Goal: Transaction & Acquisition: Purchase product/service

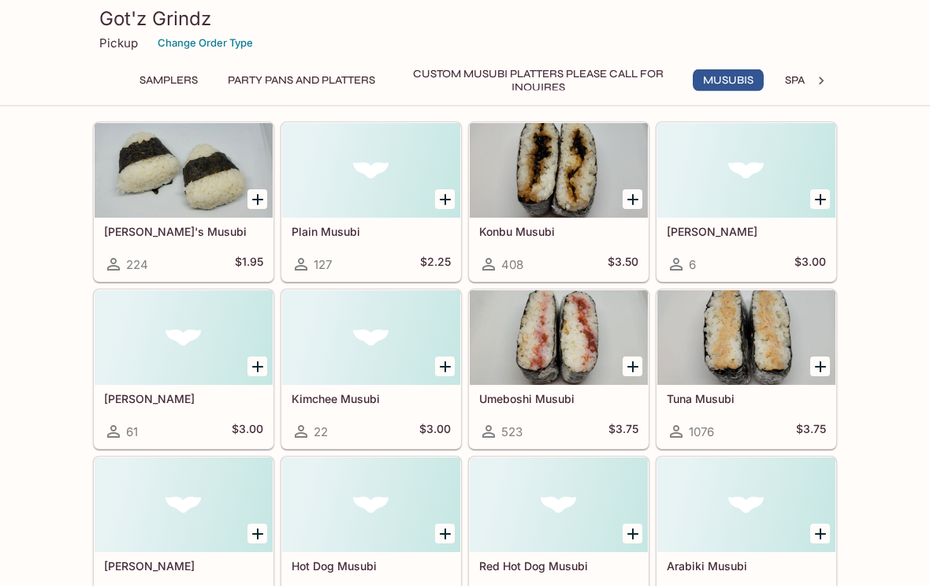
scroll to position [631, 0]
click at [810, 181] on div at bounding box center [746, 170] width 178 height 95
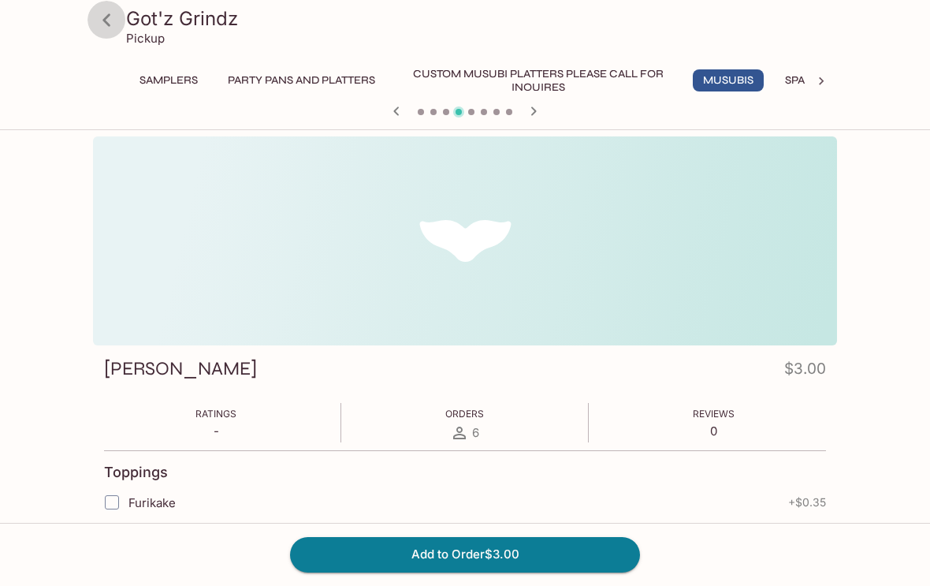
click at [109, 18] on icon at bounding box center [107, 20] width 28 height 28
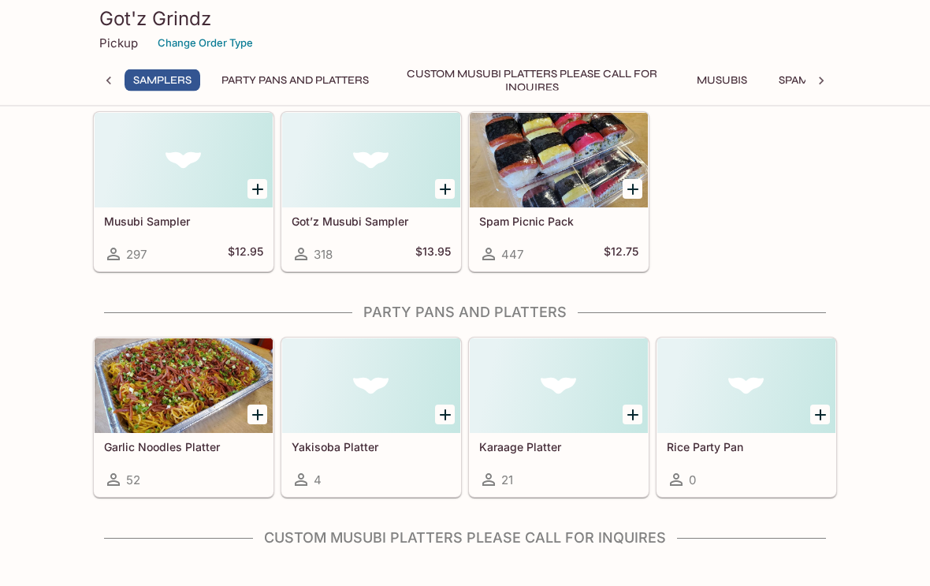
scroll to position [132, 0]
click at [255, 188] on icon "Add Musubi Sampler" at bounding box center [257, 189] width 11 height 11
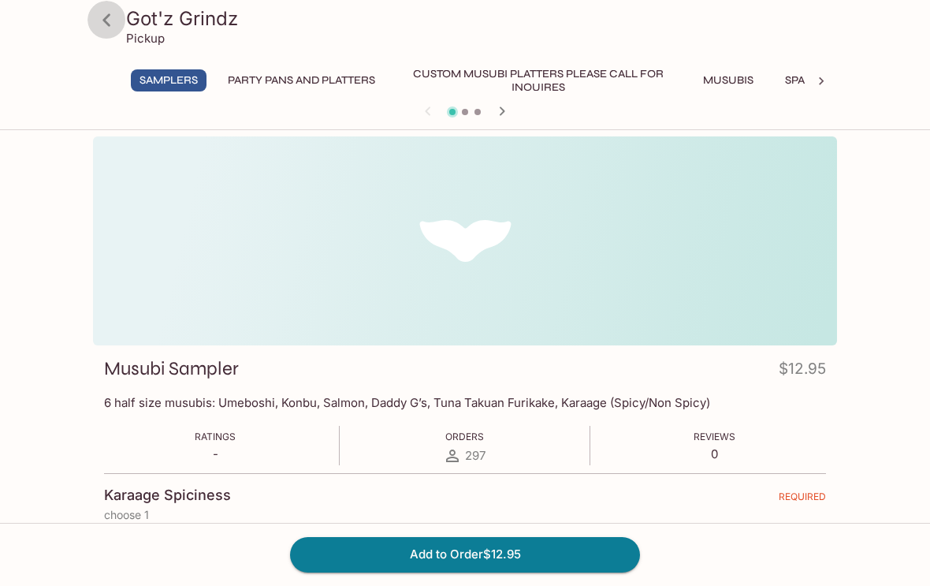
click at [102, 15] on icon at bounding box center [107, 20] width 28 height 28
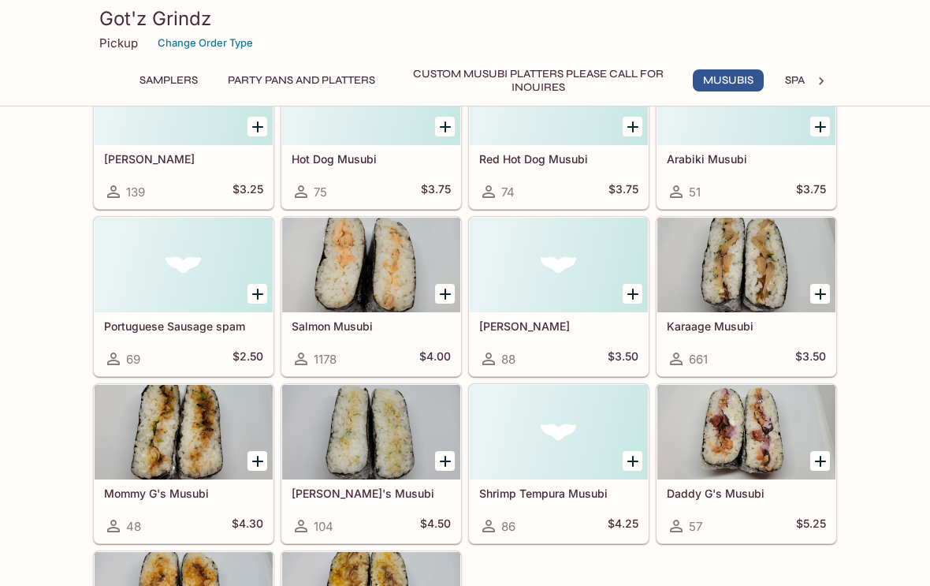
scroll to position [1051, 0]
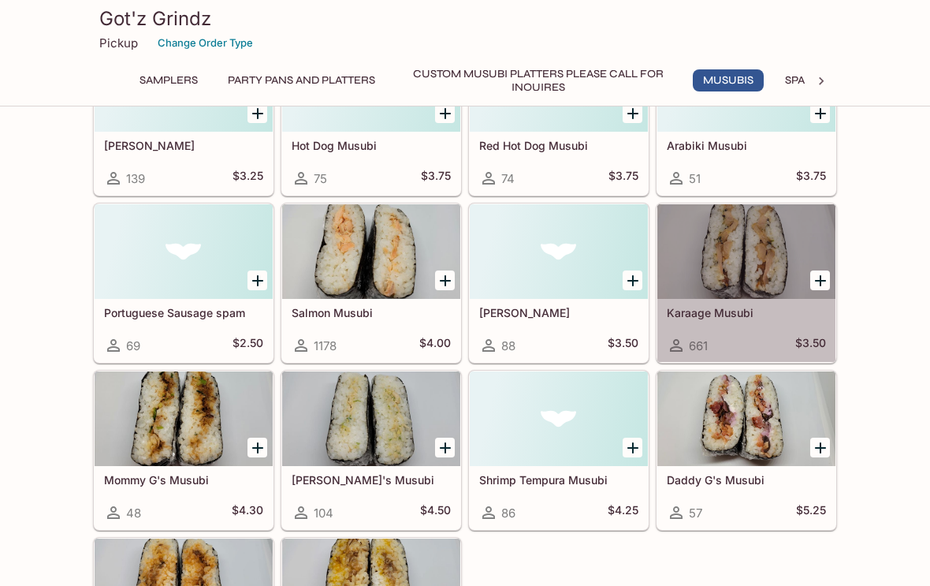
click at [743, 279] on div at bounding box center [746, 251] width 178 height 95
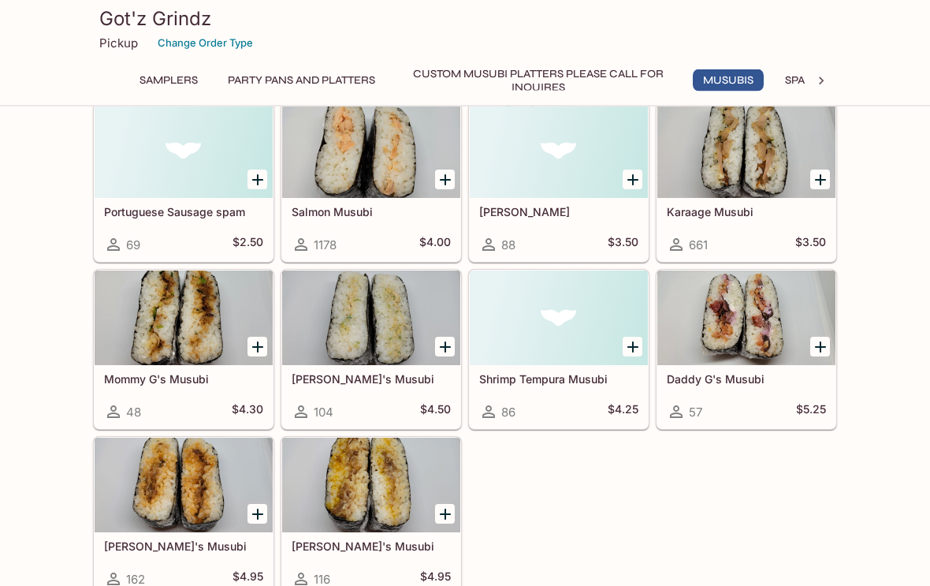
scroll to position [1152, 0]
click at [261, 327] on div at bounding box center [184, 317] width 178 height 95
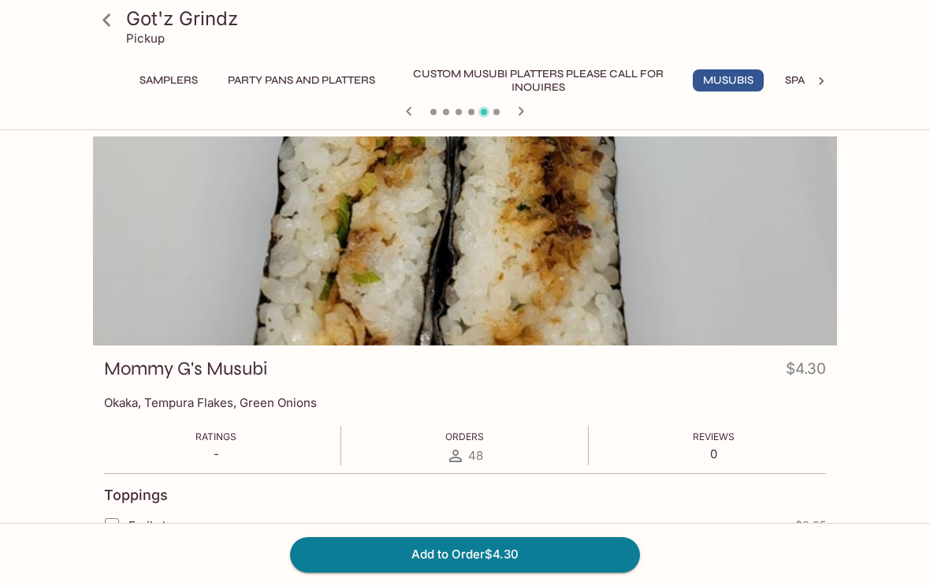
click at [104, 23] on icon at bounding box center [107, 20] width 28 height 28
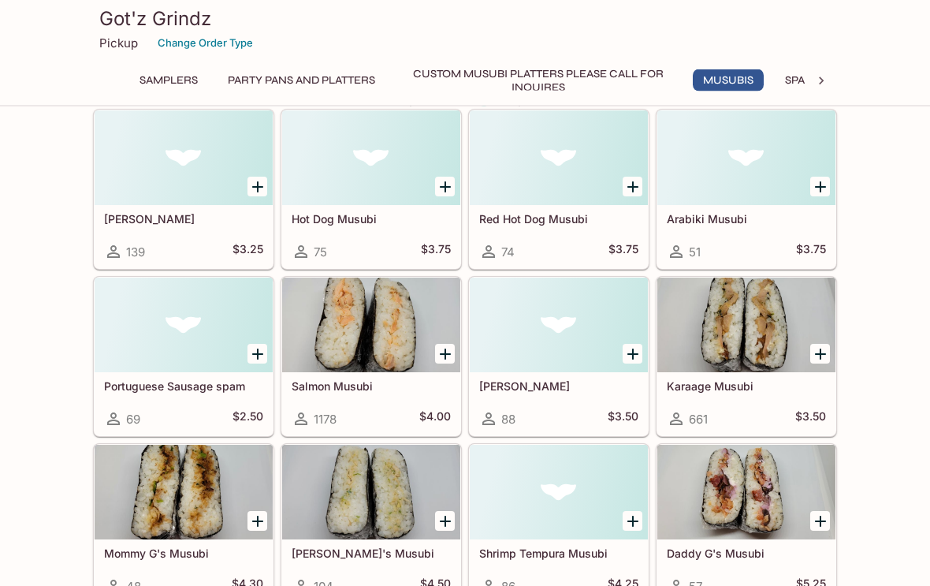
scroll to position [985, 0]
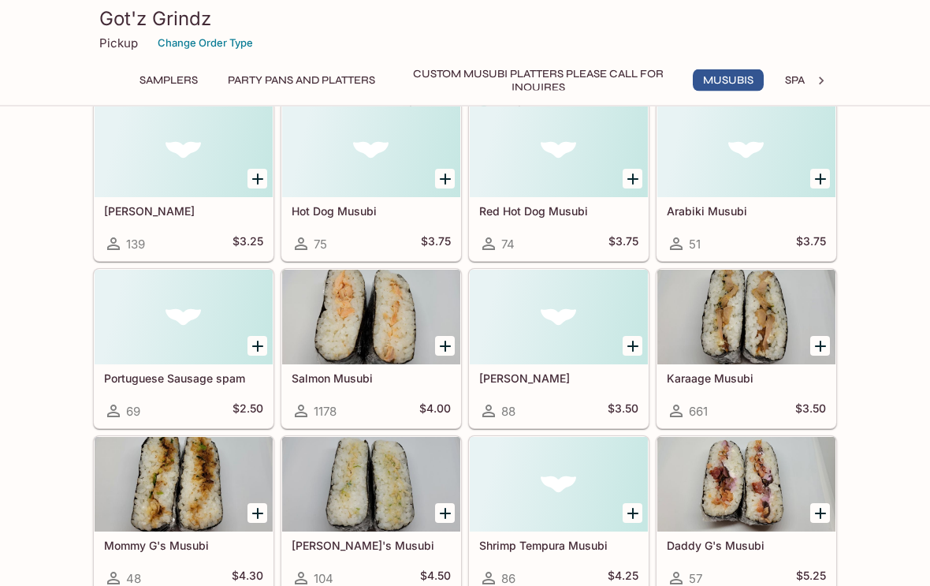
click at [817, 349] on icon "Add Karaage Musubi" at bounding box center [820, 346] width 19 height 19
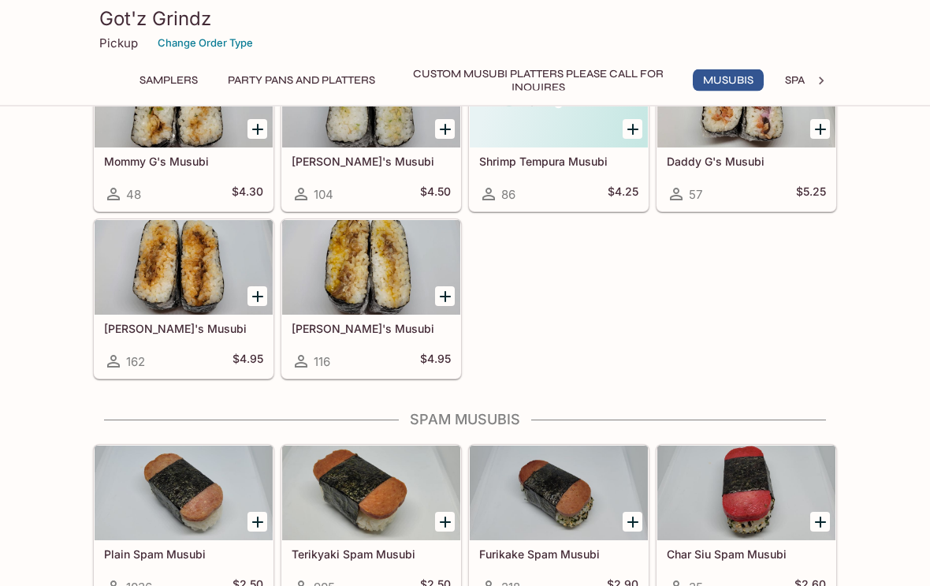
scroll to position [1371, 0]
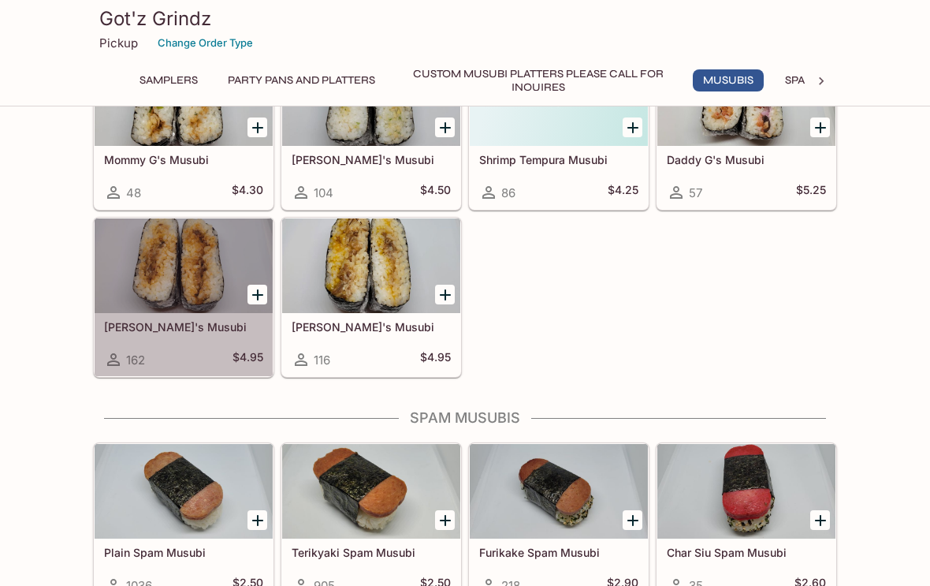
click at [202, 276] on div at bounding box center [184, 265] width 178 height 95
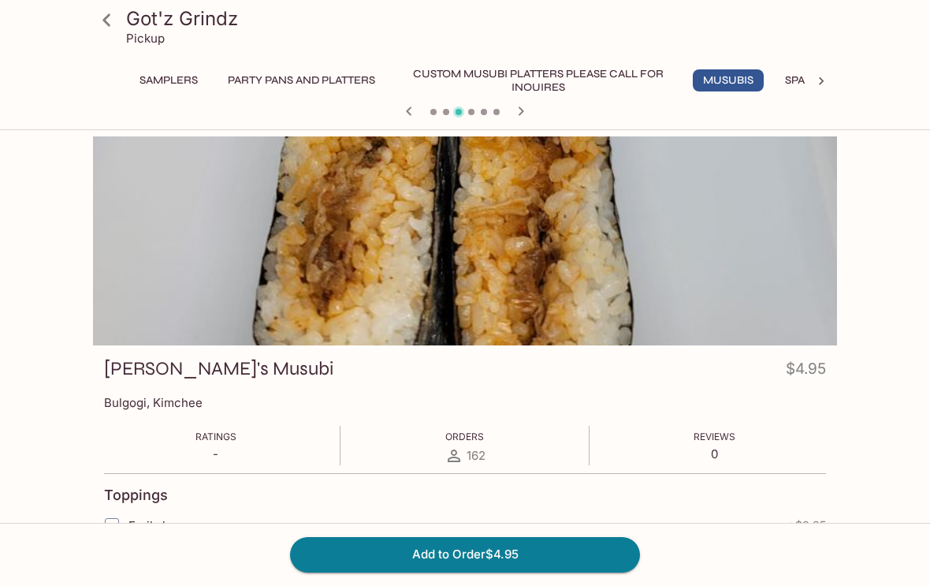
click at [114, 13] on icon at bounding box center [107, 20] width 28 height 28
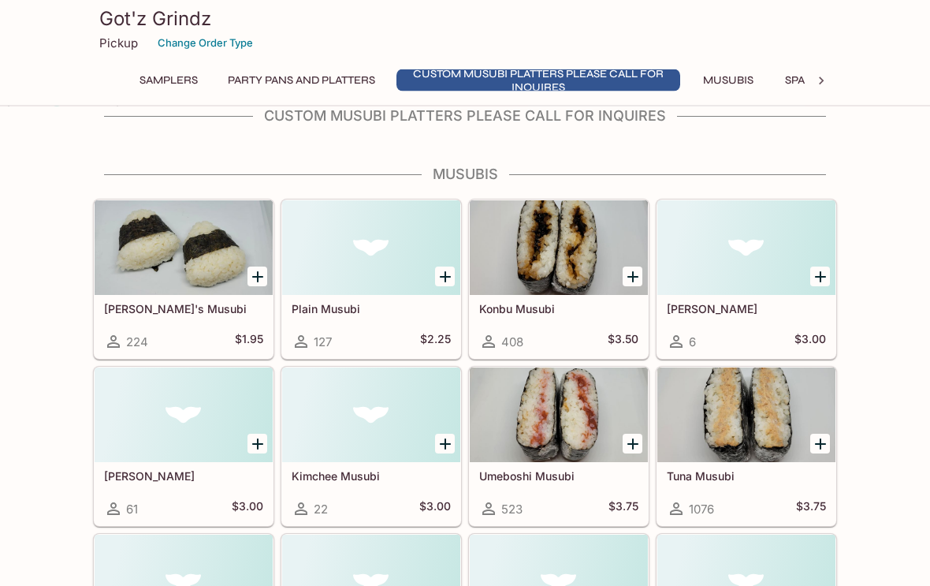
scroll to position [517, 0]
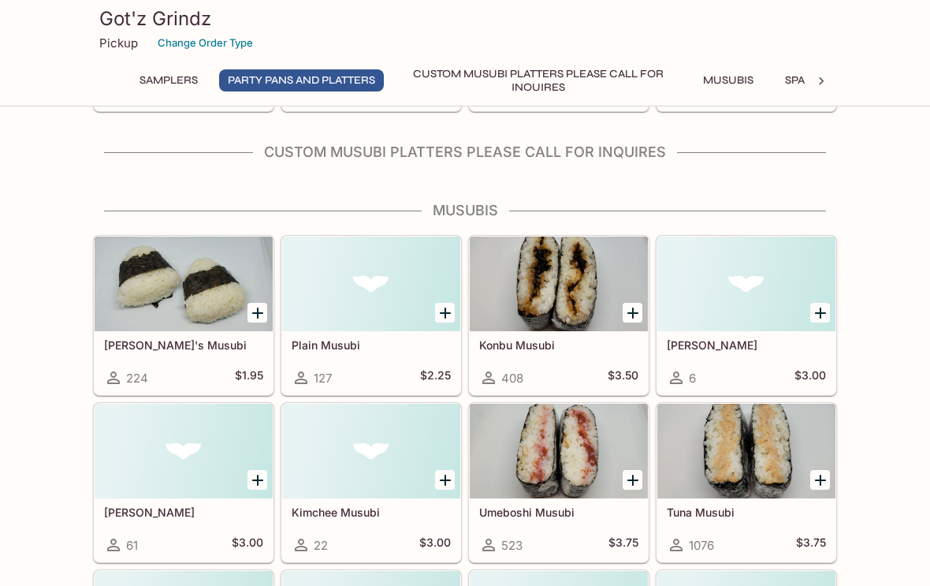
click at [536, 281] on div at bounding box center [559, 284] width 178 height 95
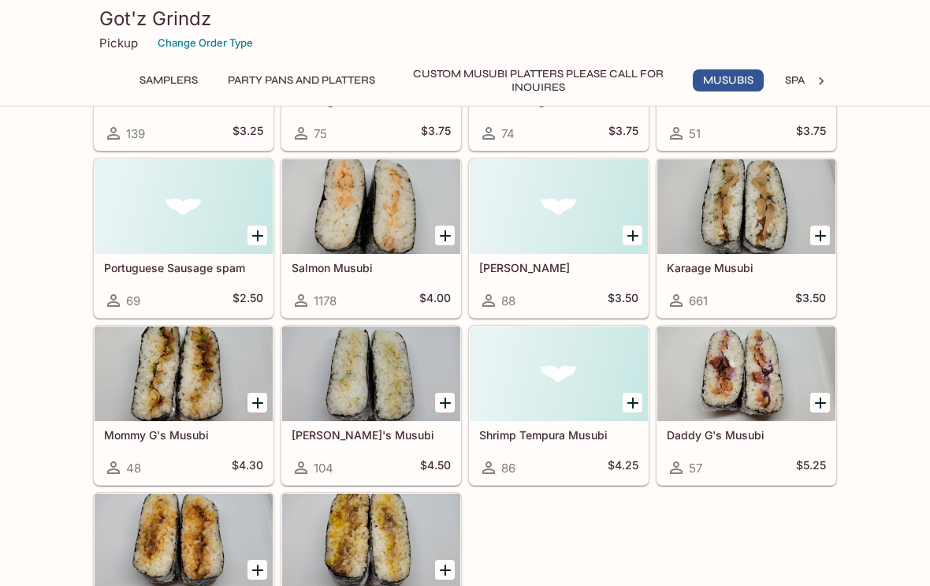
scroll to position [1136, 0]
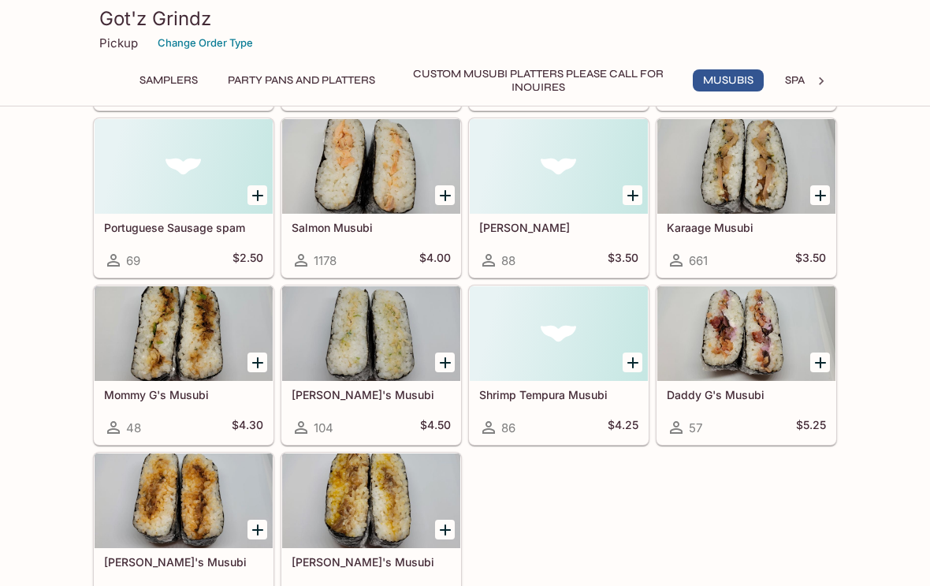
click at [375, 345] on div at bounding box center [371, 333] width 178 height 95
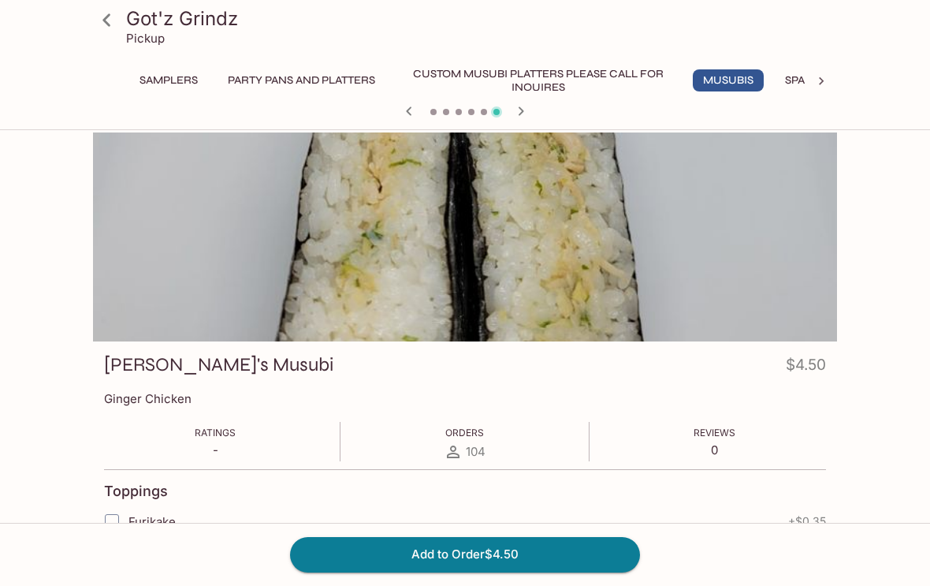
scroll to position [20, 0]
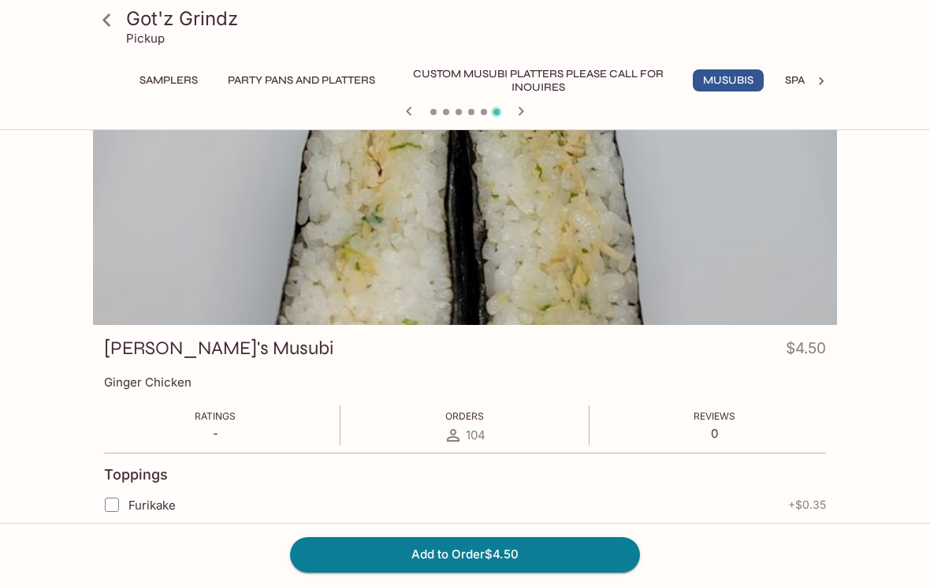
click at [109, 26] on icon at bounding box center [106, 19] width 8 height 13
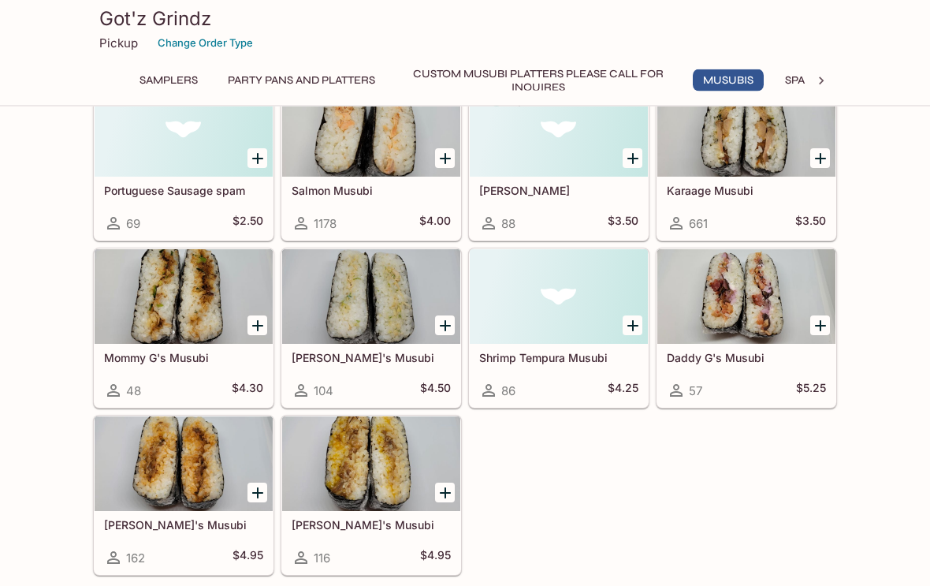
scroll to position [1173, 0]
click at [733, 307] on div at bounding box center [746, 296] width 178 height 95
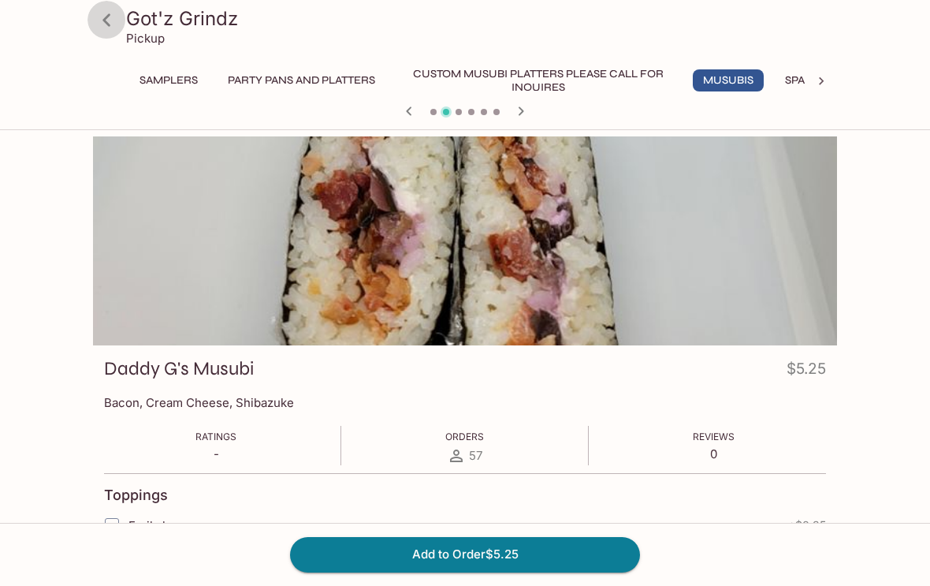
click at [118, 27] on icon at bounding box center [107, 20] width 28 height 28
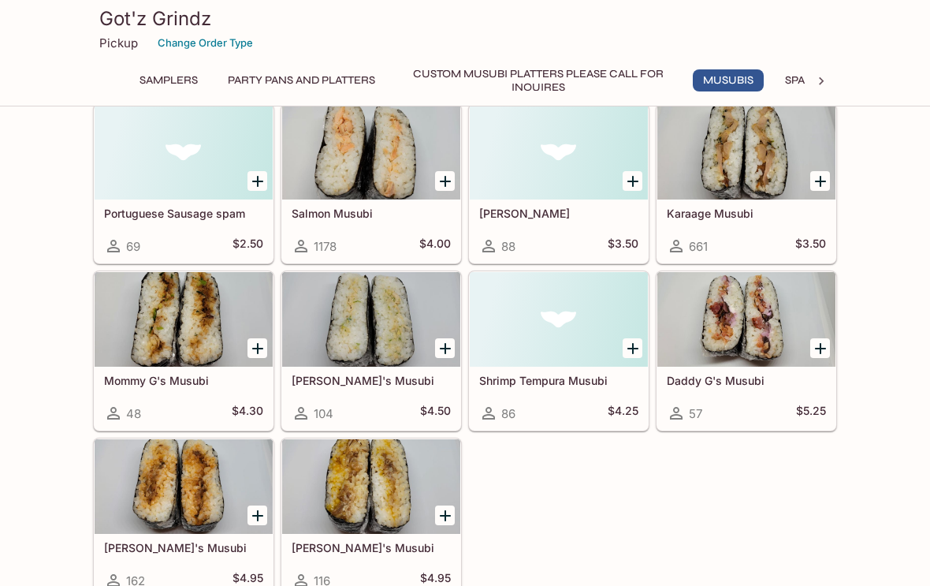
scroll to position [1165, 0]
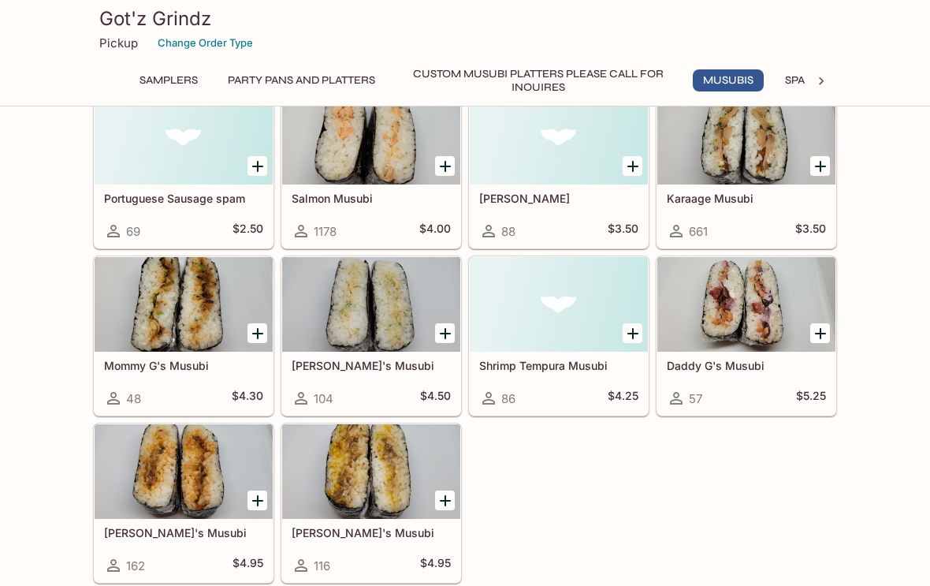
click at [140, 468] on div at bounding box center [184, 471] width 178 height 95
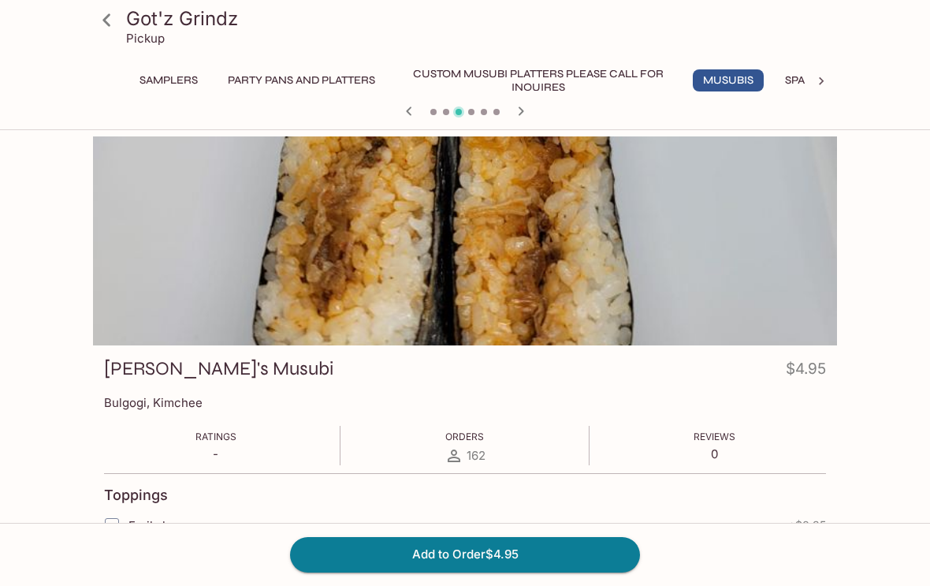
click at [108, 18] on icon at bounding box center [107, 20] width 28 height 28
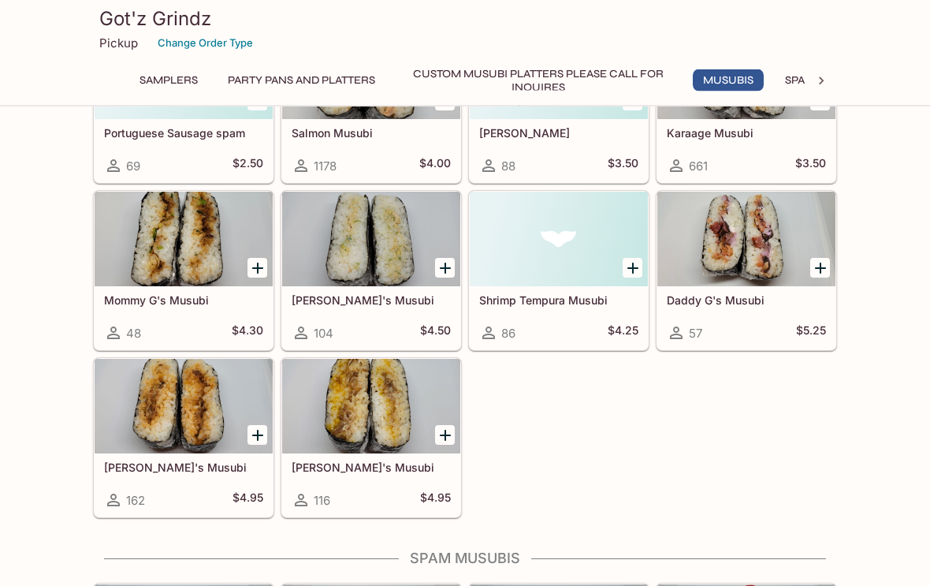
scroll to position [1231, 0]
click at [344, 412] on div at bounding box center [371, 406] width 178 height 95
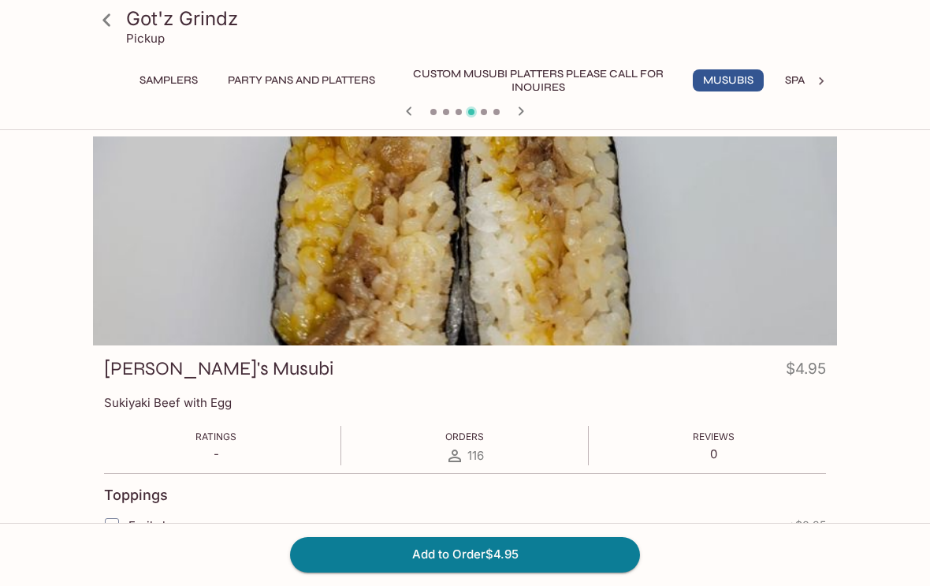
click at [106, 27] on icon at bounding box center [107, 20] width 28 height 28
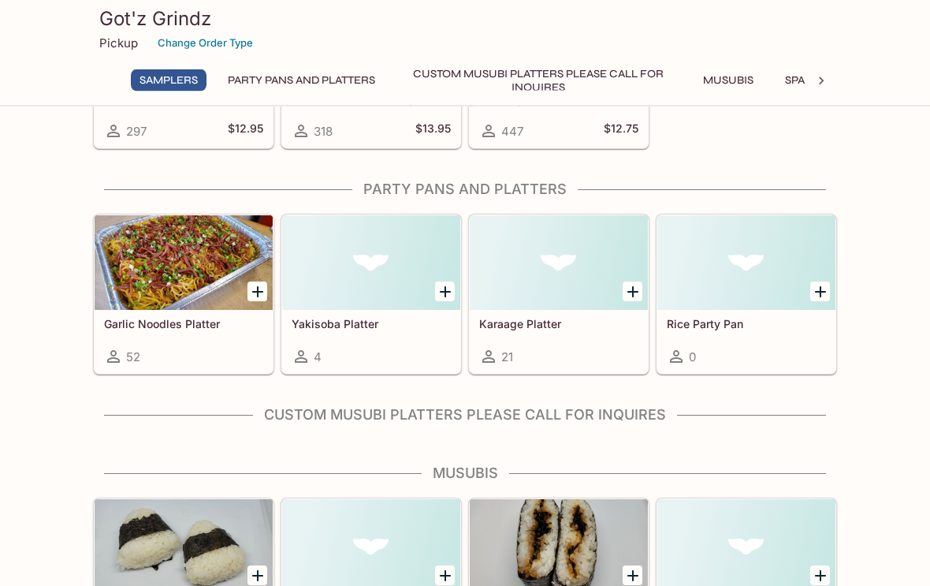
scroll to position [261, 0]
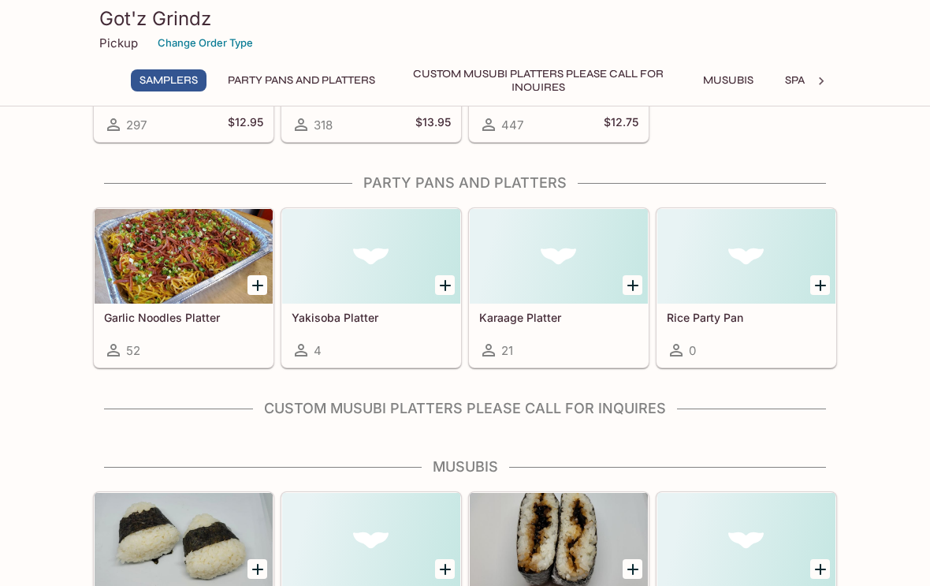
click at [534, 268] on div at bounding box center [559, 256] width 178 height 95
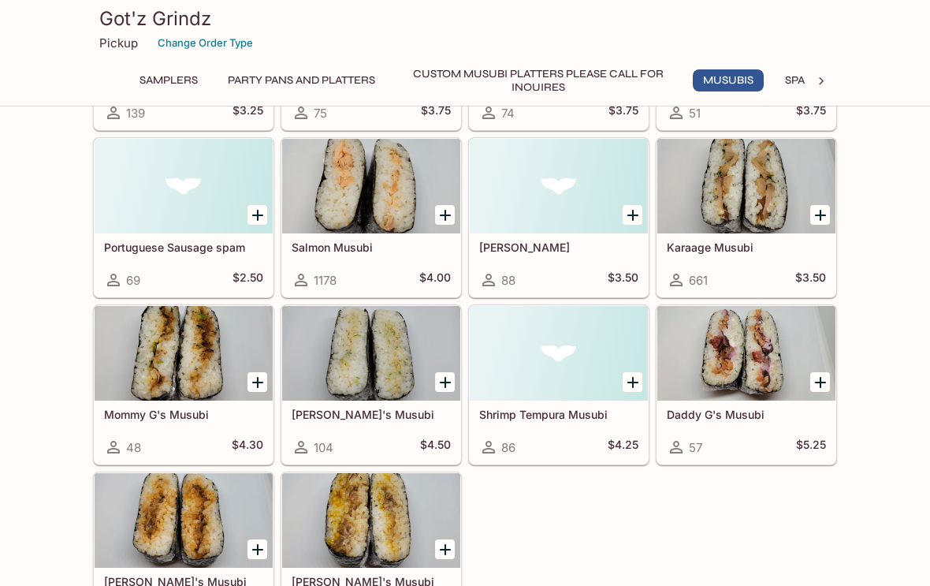
scroll to position [1123, 0]
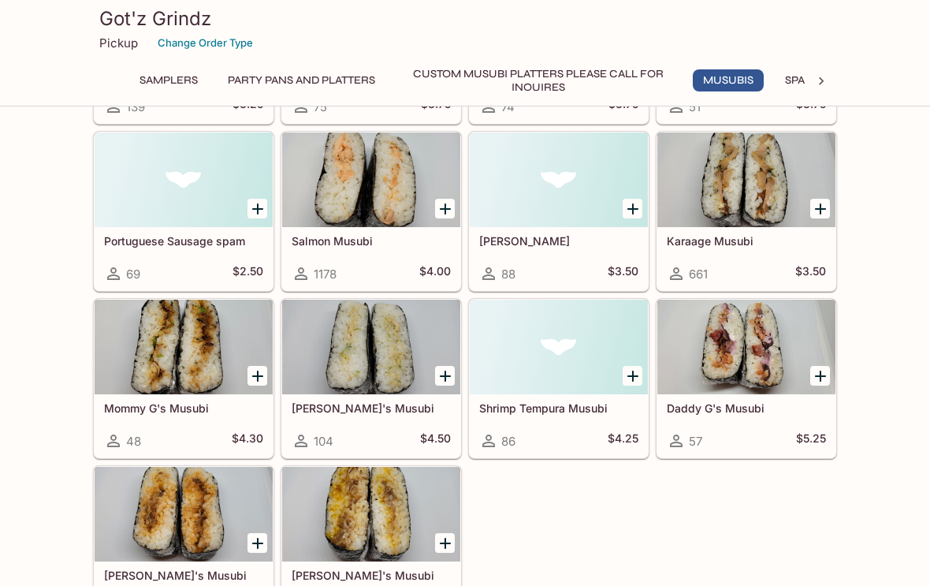
click at [348, 181] on div at bounding box center [371, 179] width 178 height 95
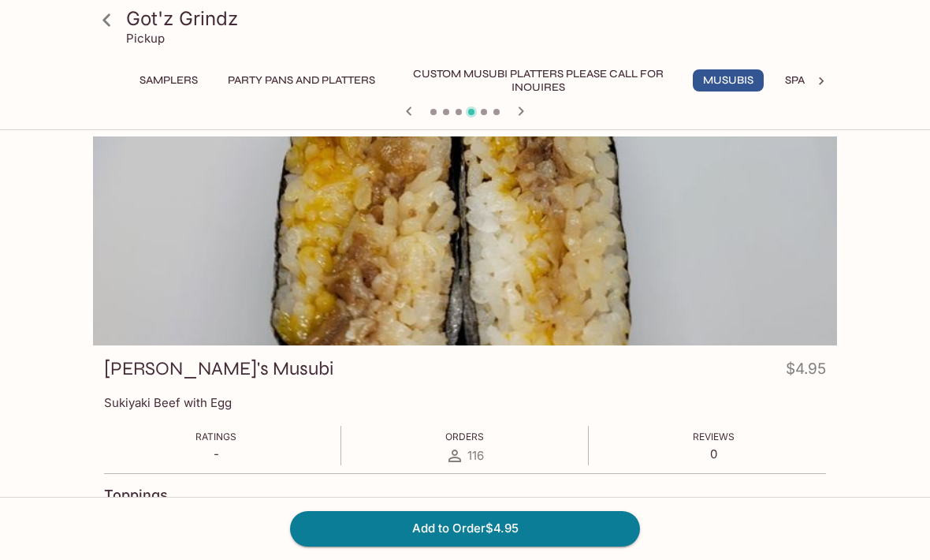
click at [144, 27] on h3 "Got'z Grindz" at bounding box center [478, 18] width 705 height 24
click at [155, 22] on h3 "Got'z Grindz" at bounding box center [478, 18] width 705 height 24
click at [110, 17] on icon at bounding box center [107, 20] width 28 height 28
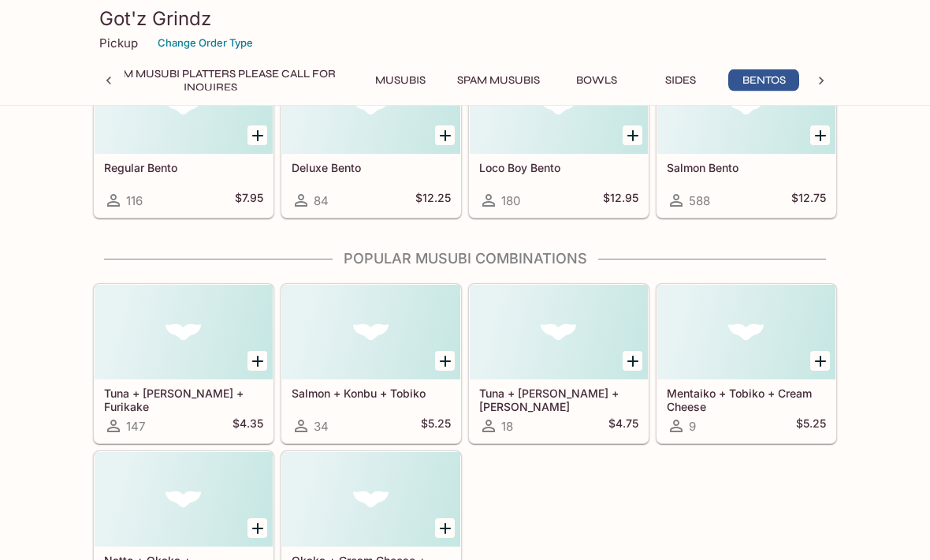
scroll to position [3935, 0]
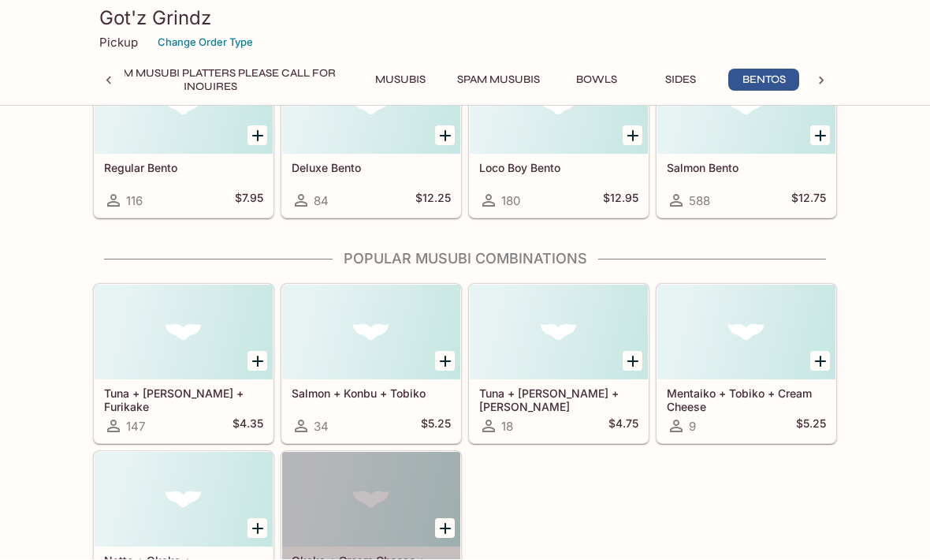
click at [344, 516] on div at bounding box center [371, 500] width 178 height 95
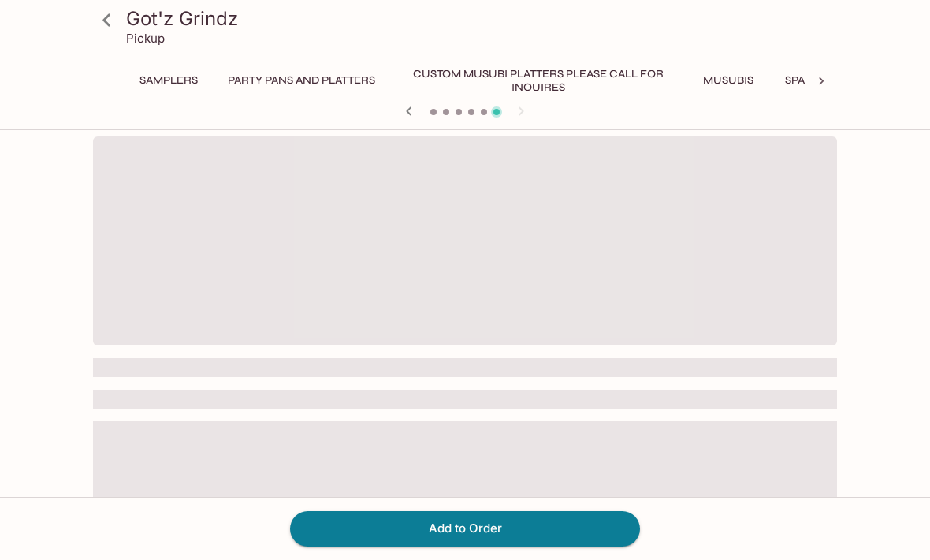
scroll to position [0, 547]
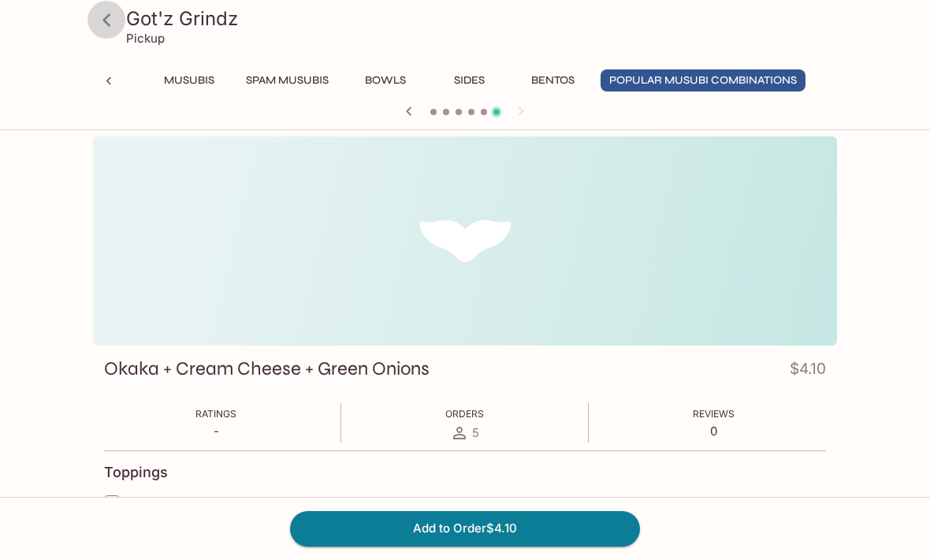
click at [106, 20] on icon at bounding box center [107, 20] width 28 height 28
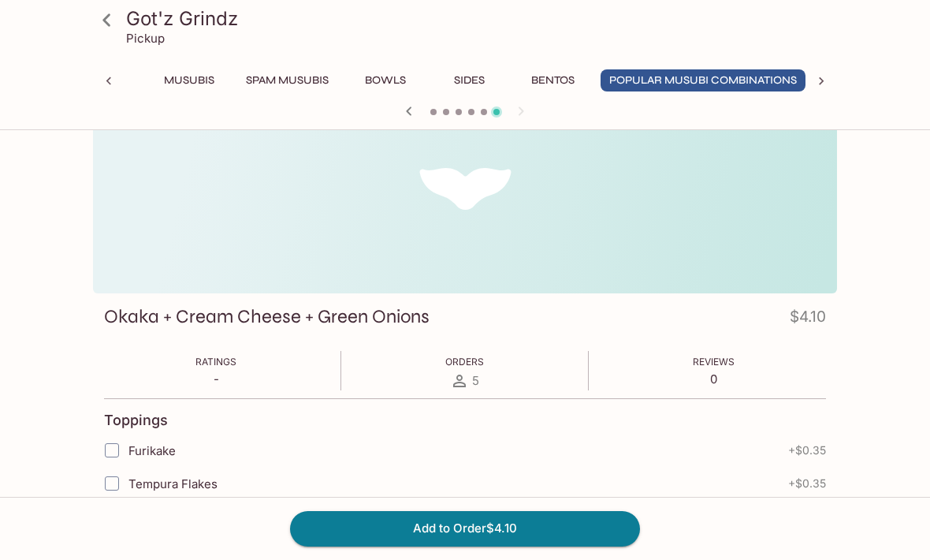
scroll to position [0, 547]
click at [154, 20] on h3 "Got'z Grindz" at bounding box center [478, 18] width 705 height 24
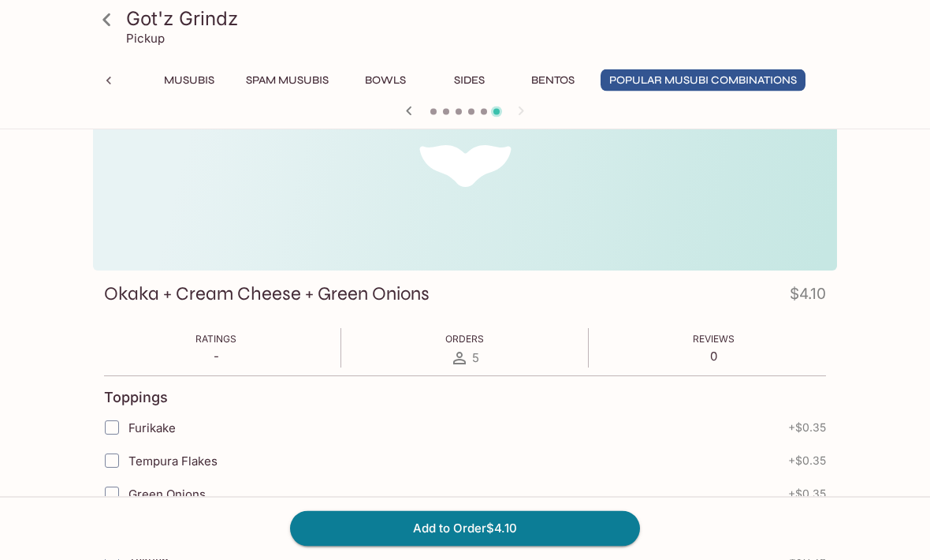
scroll to position [0, 0]
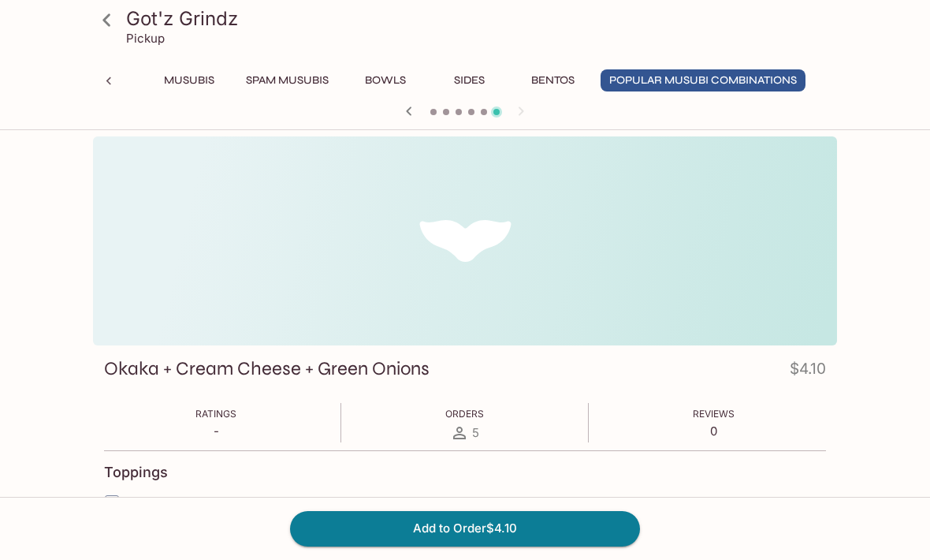
click at [153, 17] on h3 "Got'z Grindz" at bounding box center [478, 18] width 705 height 24
click at [113, 20] on icon at bounding box center [107, 20] width 28 height 28
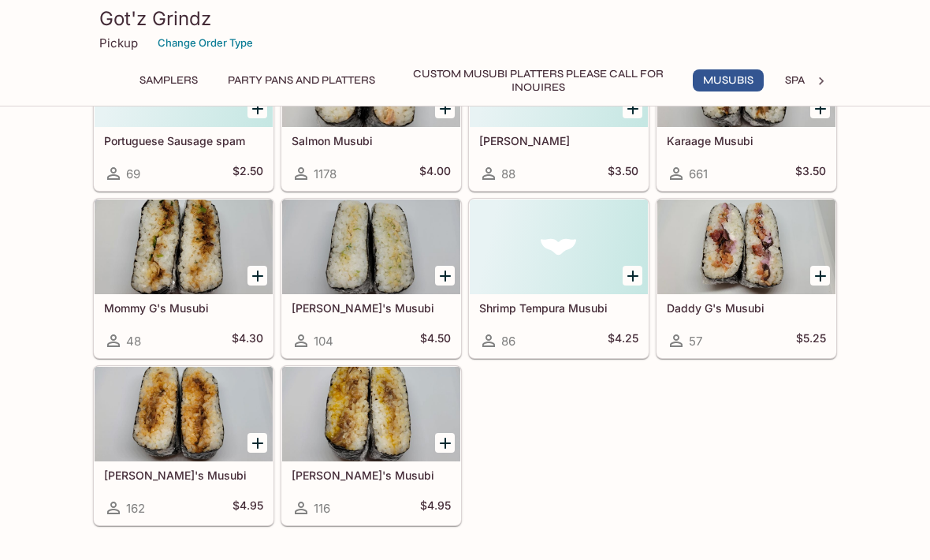
scroll to position [1233, 0]
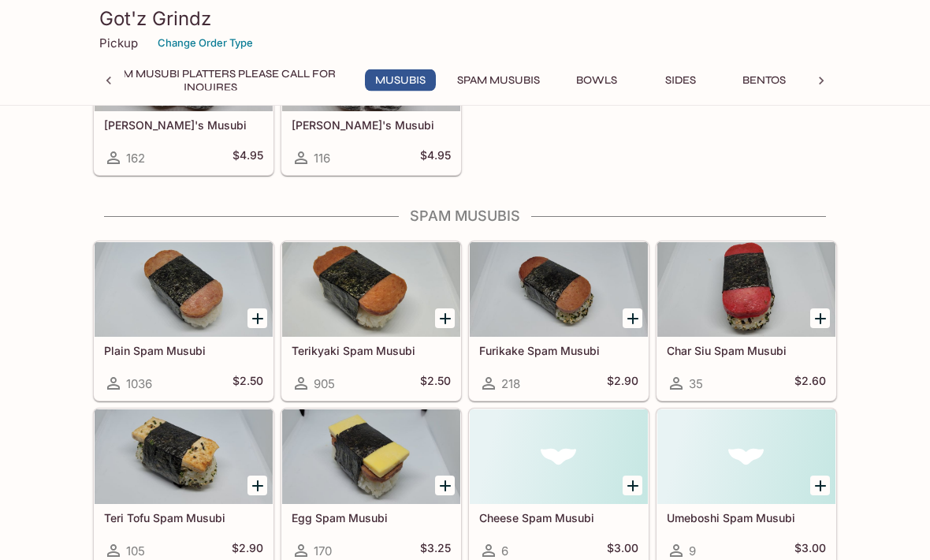
scroll to position [1573, 0]
click at [442, 376] on h5 "$2.50" at bounding box center [435, 383] width 31 height 19
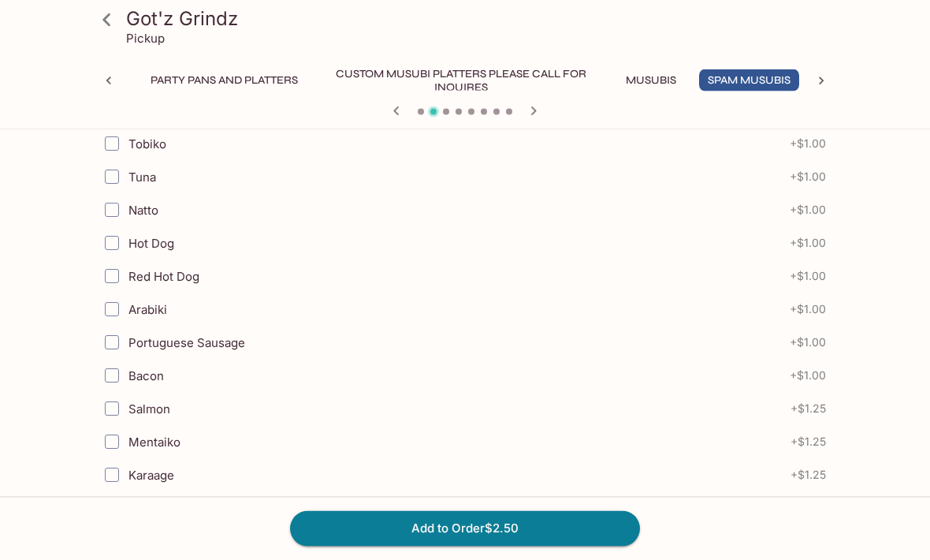
scroll to position [855, 0]
click at [480, 546] on button "Add to Order $2.50" at bounding box center [465, 528] width 350 height 35
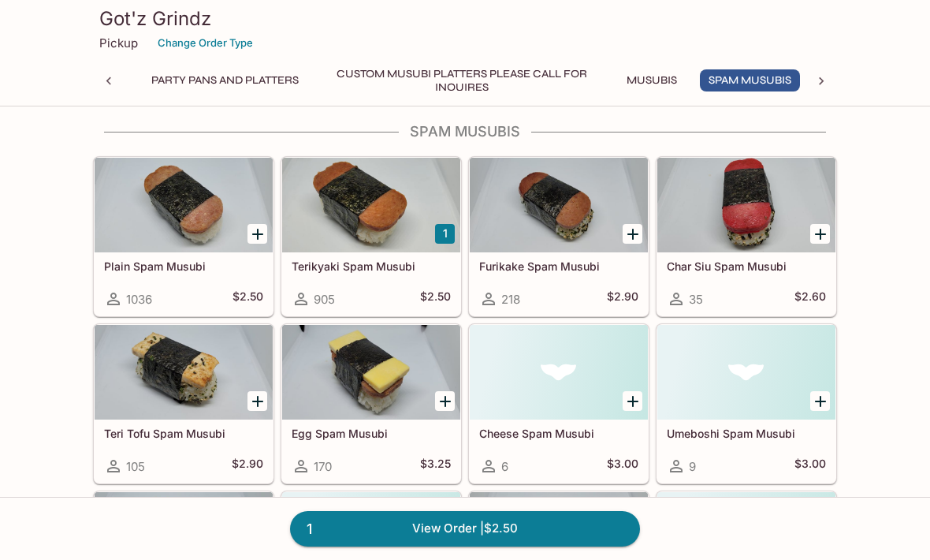
scroll to position [1661, 0]
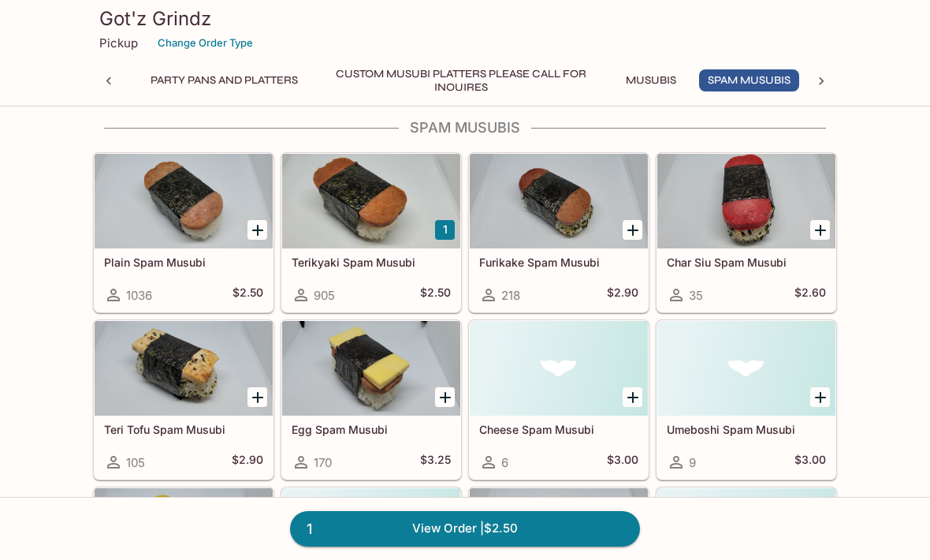
click at [390, 273] on div "Terikyaki Spam Musubi 905 $2.50" at bounding box center [371, 279] width 178 height 63
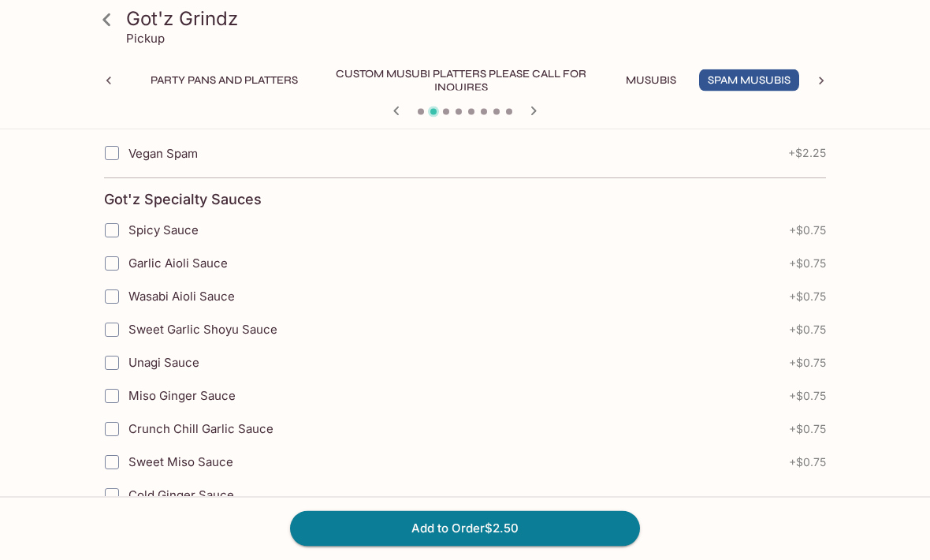
scroll to position [1342, 0]
click at [436, 546] on button "Add to Order $2.50" at bounding box center [465, 528] width 350 height 35
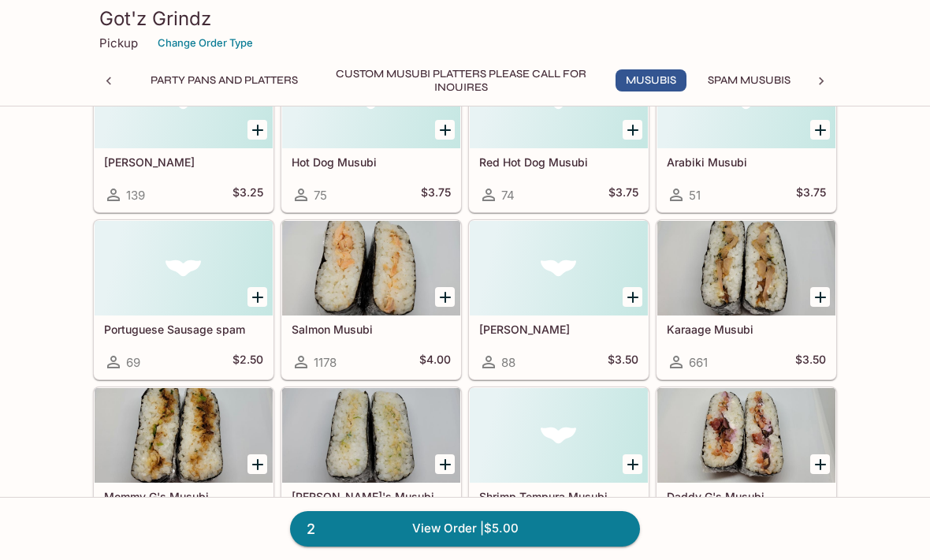
scroll to position [1034, 0]
click at [819, 292] on icon "Add Karaage Musubi" at bounding box center [820, 298] width 19 height 19
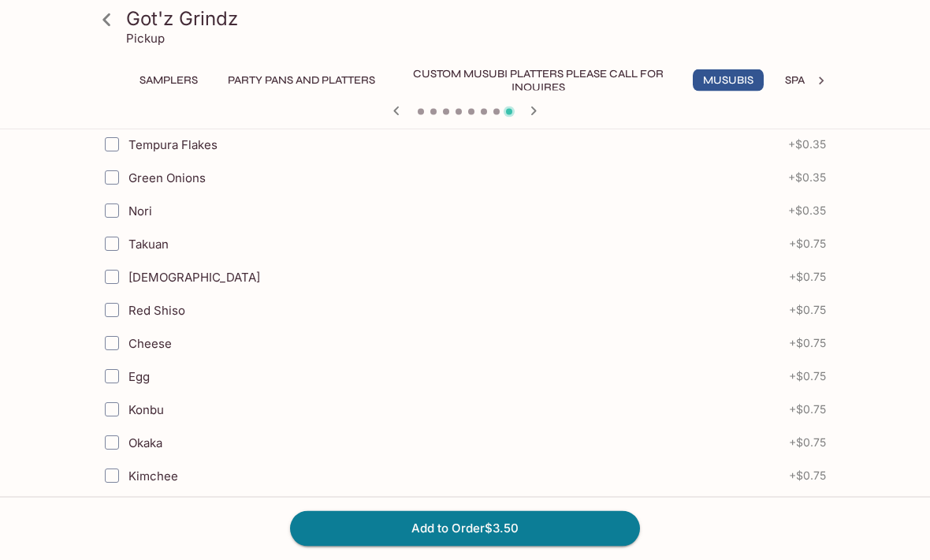
scroll to position [391, 0]
click at [393, 546] on button "Add to Order $3.50" at bounding box center [465, 528] width 350 height 35
